Goal: Task Accomplishment & Management: Use online tool/utility

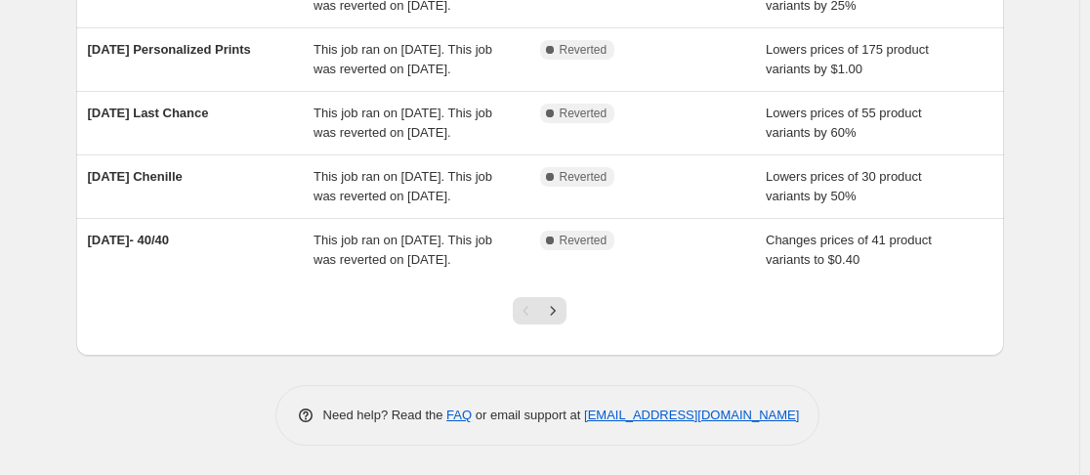
scroll to position [683, 0]
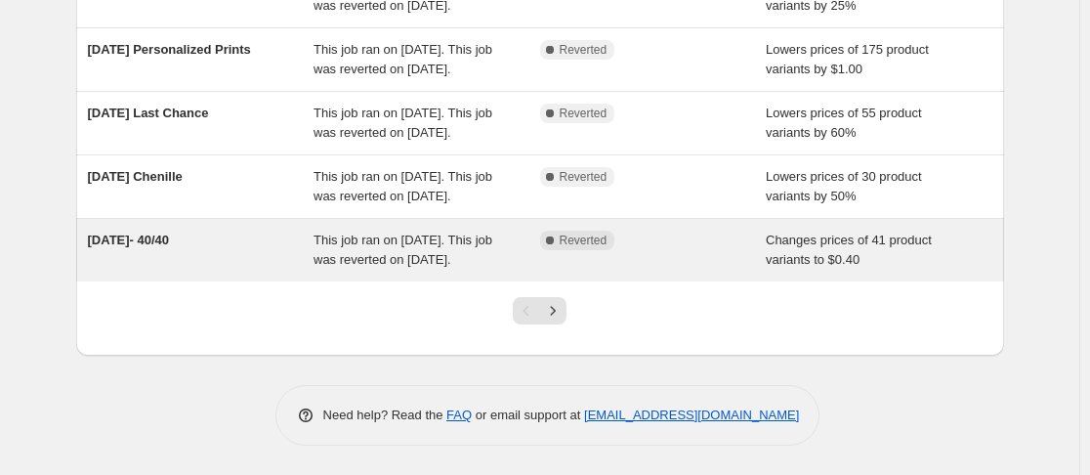
click at [434, 267] on span "This job ran on [DATE]. This job was reverted on [DATE]." at bounding box center [402, 249] width 179 height 34
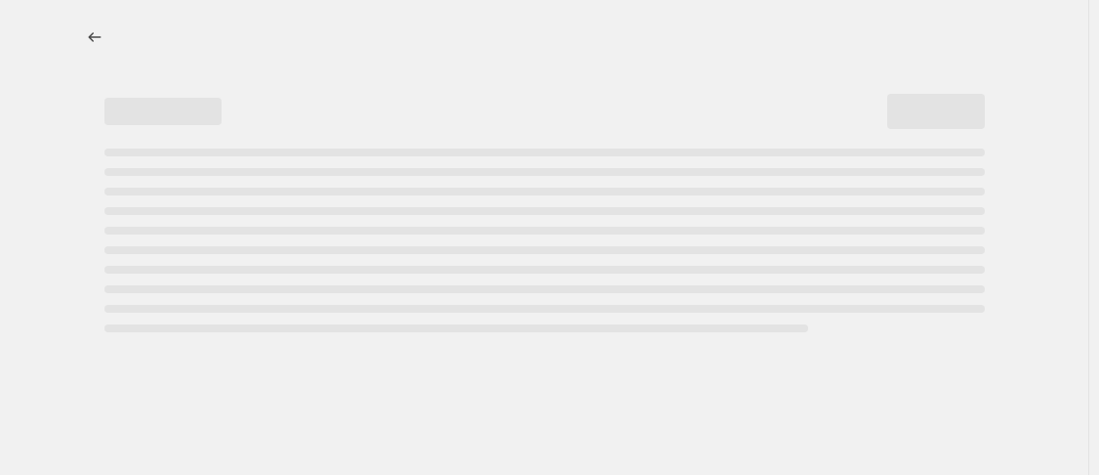
select select "no_change"
select select "collection"
select select "not_equal"
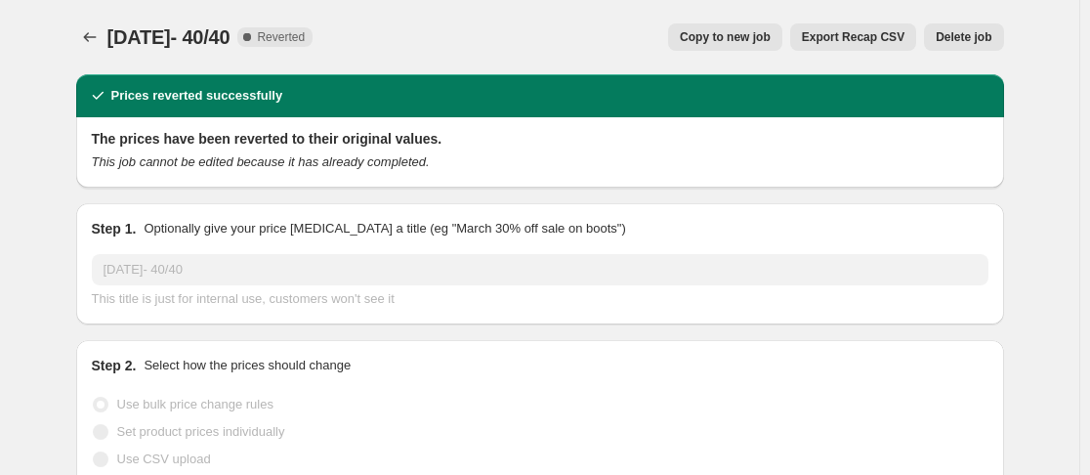
click at [707, 34] on span "Copy to new job" at bounding box center [725, 37] width 91 height 16
select select "no_change"
select select "collection"
select select "not_equal"
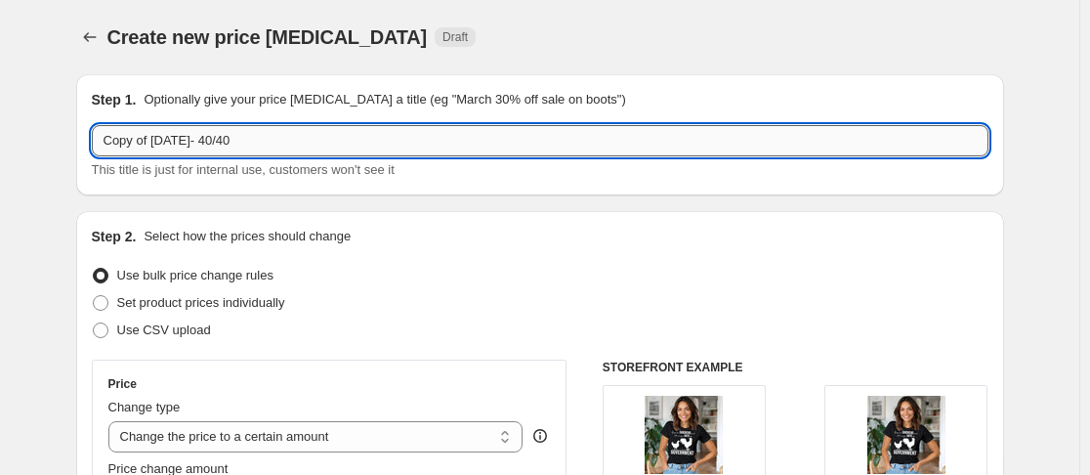
drag, startPoint x: 162, startPoint y: 141, endPoint x: 101, endPoint y: 141, distance: 61.5
click at [101, 141] on input "Copy of 09/08/2025- 40/40" at bounding box center [540, 140] width 896 height 31
click at [146, 145] on input "09/08/2025- 40/40" at bounding box center [540, 140] width 896 height 31
type input "09/15/2025- 40/40"
click at [553, 280] on div "Use bulk price change rules" at bounding box center [540, 275] width 896 height 27
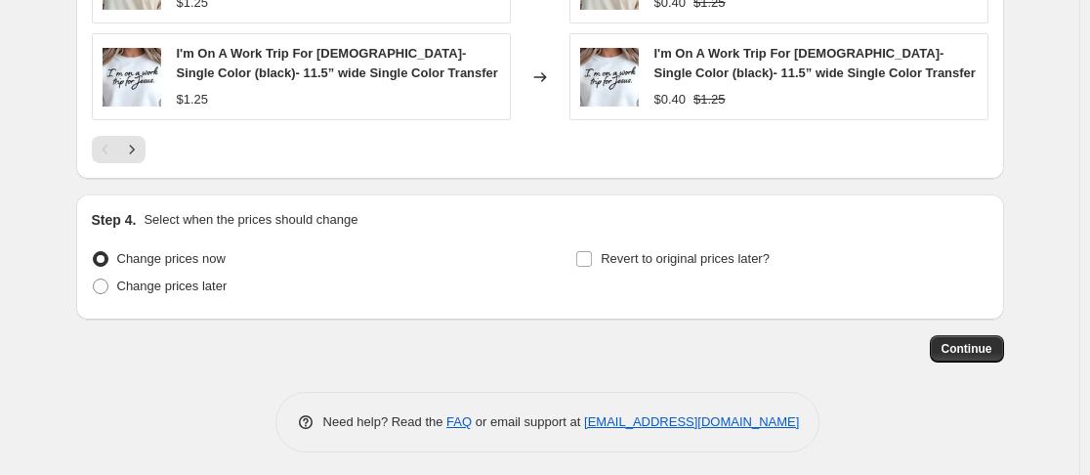
scroll to position [1616, 0]
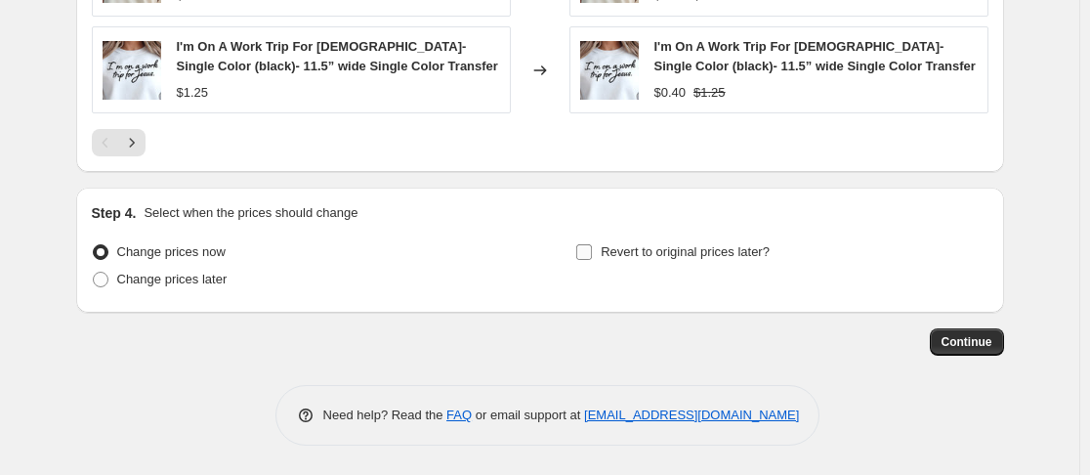
click at [592, 255] on input "Revert to original prices later?" at bounding box center [584, 252] width 16 height 16
checkbox input "true"
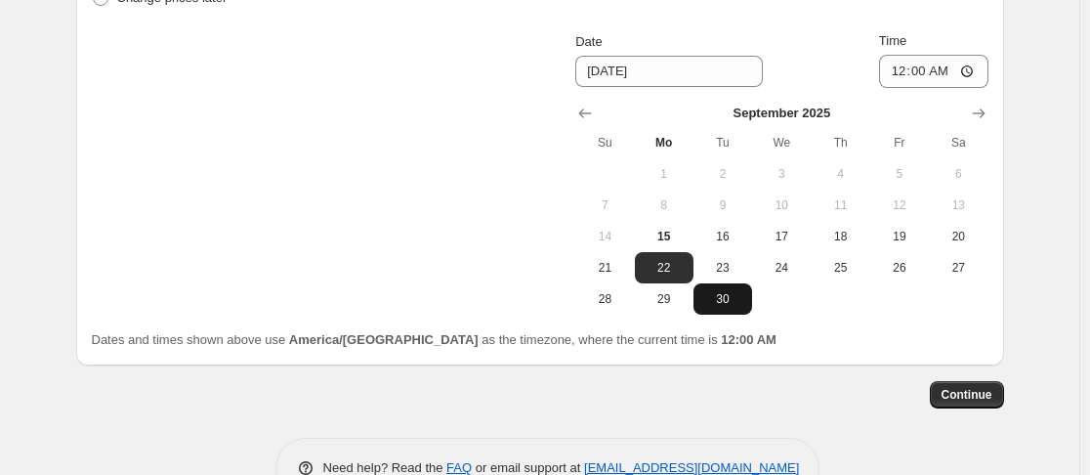
scroll to position [1909, 0]
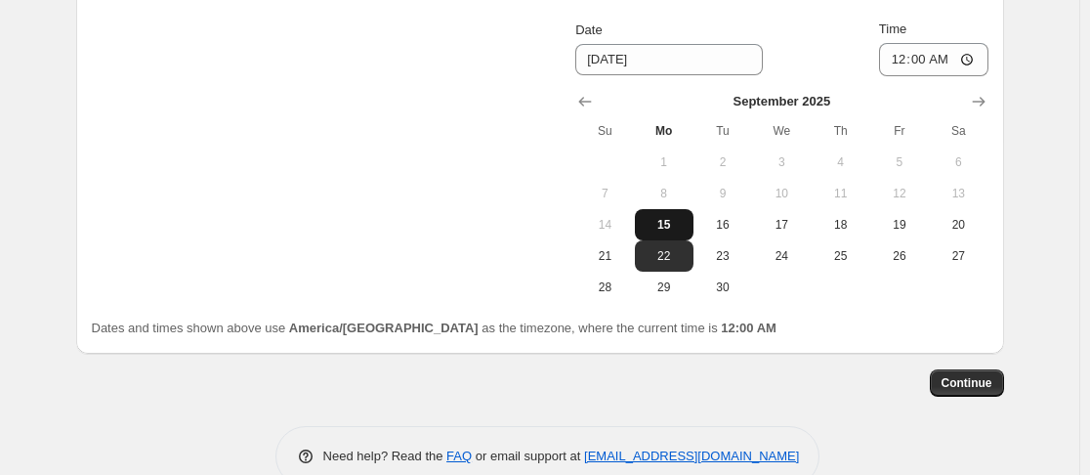
click at [685, 226] on span "15" at bounding box center [663, 225] width 43 height 16
type input "9/15/2025"
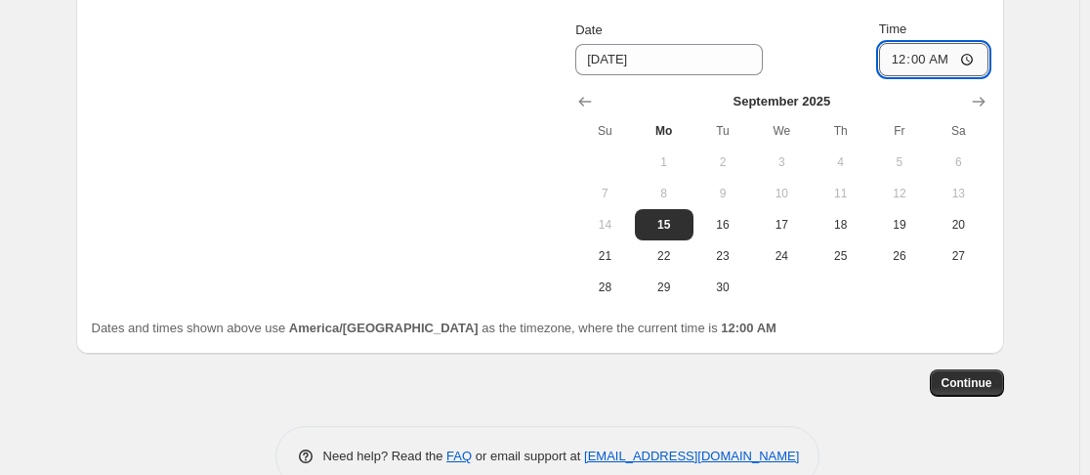
click at [901, 61] on input "00:00" at bounding box center [933, 59] width 109 height 33
type input "23:59"
click at [973, 377] on span "Continue" at bounding box center [966, 383] width 51 height 16
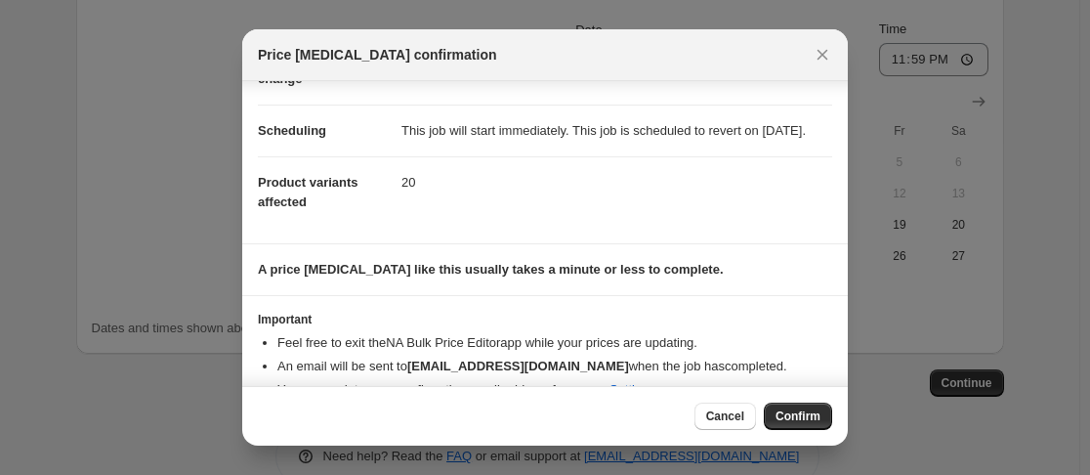
scroll to position [186, 0]
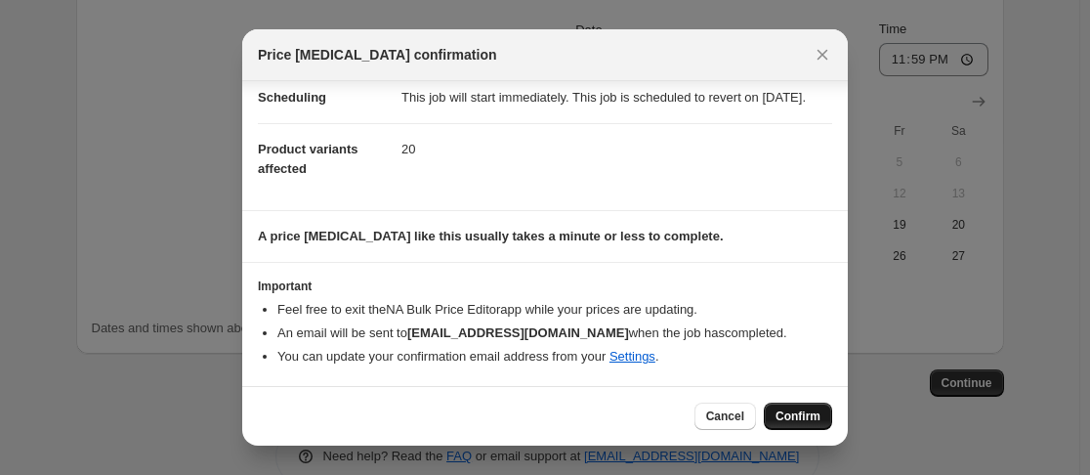
click at [820, 411] on button "Confirm" at bounding box center [798, 415] width 68 height 27
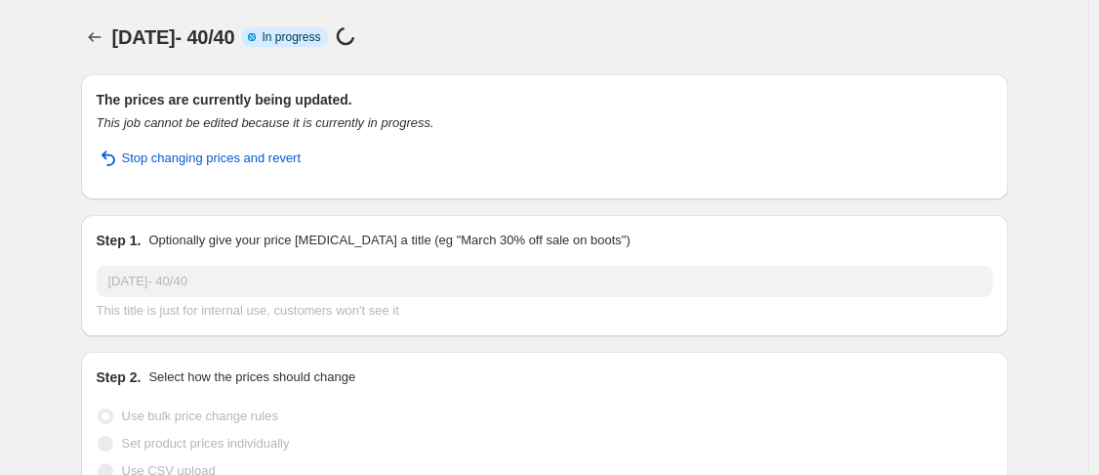
select select "no_change"
select select "collection"
select select "not_equal"
